Goal: Task Accomplishment & Management: Manage account settings

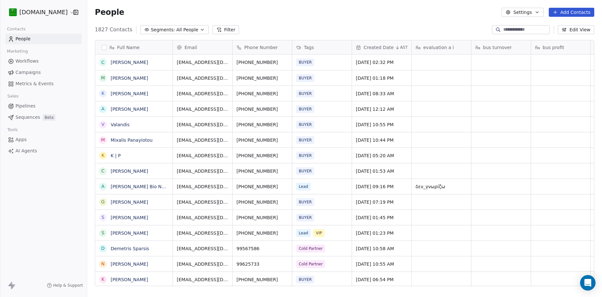
scroll to position [256, 510]
click at [30, 60] on span "Workflows" at bounding box center [26, 61] width 23 height 7
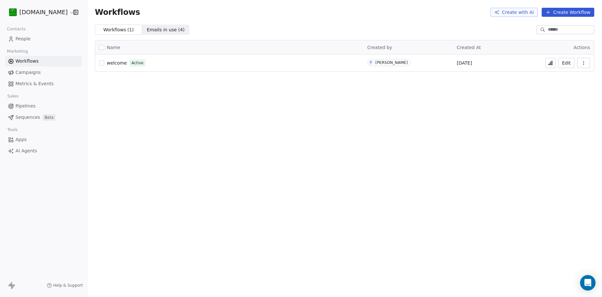
click at [584, 63] on icon "button" at bounding box center [583, 63] width 0 height 0
click at [569, 61] on button "Edit" at bounding box center [566, 63] width 16 height 10
click at [42, 59] on link "Workflows" at bounding box center [43, 61] width 76 height 11
click at [26, 40] on span "People" at bounding box center [22, 38] width 15 height 7
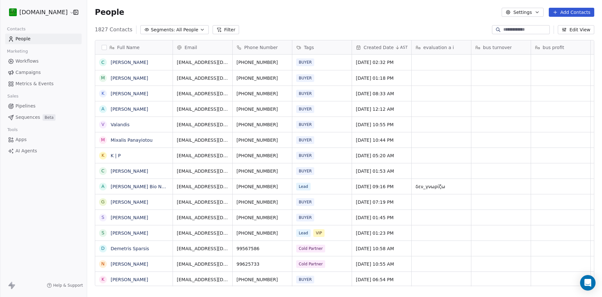
scroll to position [256, 510]
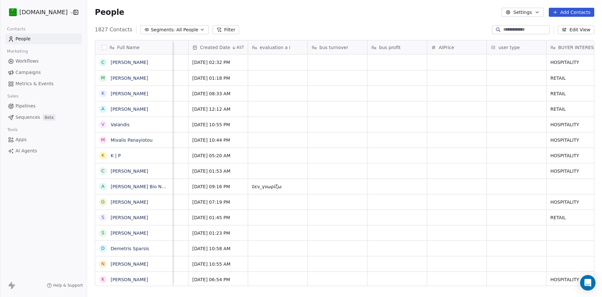
scroll to position [0, 162]
click at [575, 30] on button "Edit View" at bounding box center [576, 29] width 36 height 9
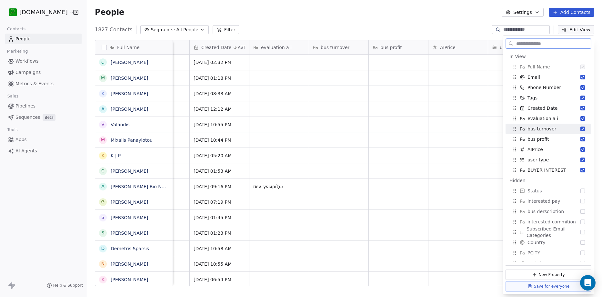
drag, startPoint x: 578, startPoint y: 128, endPoint x: 579, endPoint y: 134, distance: 5.6
click at [580, 128] on button "Suggestions" at bounding box center [582, 128] width 5 height 5
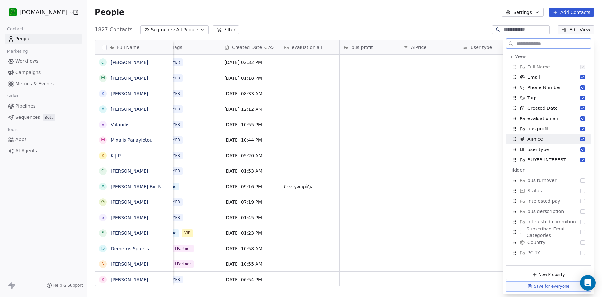
click at [580, 137] on button "Suggestions" at bounding box center [582, 139] width 5 height 5
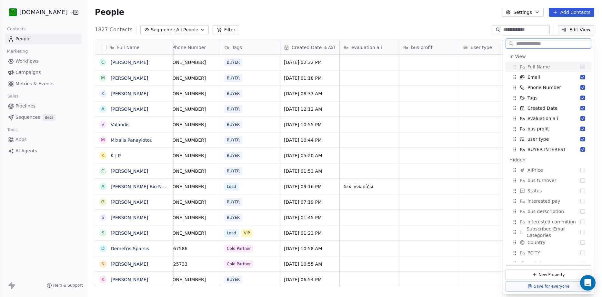
scroll to position [0, 77]
click at [580, 127] on button "Suggestions" at bounding box center [582, 128] width 5 height 5
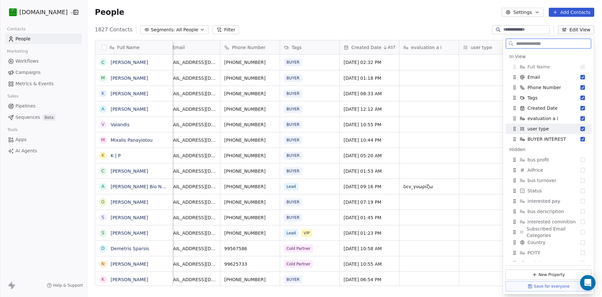
scroll to position [0, 17]
click at [580, 129] on button "Suggestions" at bounding box center [582, 128] width 5 height 5
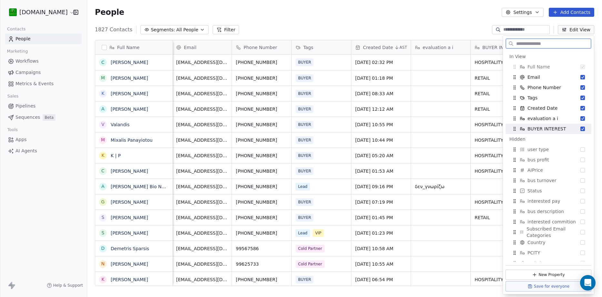
scroll to position [0, 5]
click at [546, 286] on button "Save for everyone" at bounding box center [549, 286] width 86 height 10
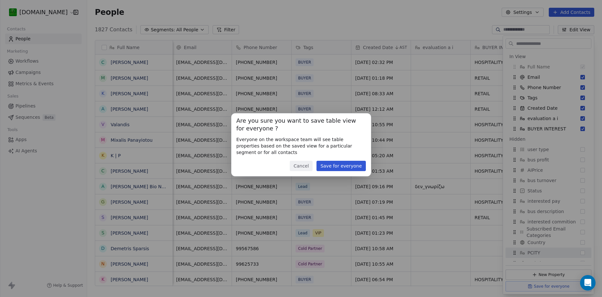
click at [338, 162] on button "Save for everyone" at bounding box center [341, 166] width 49 height 10
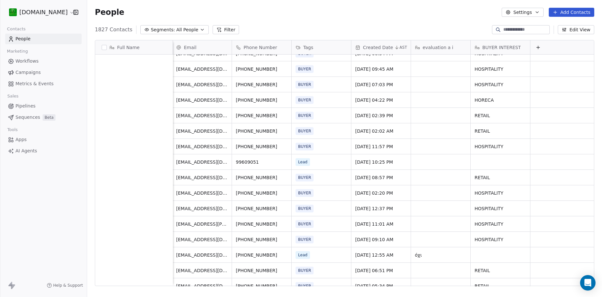
scroll to position [226, 0]
